Goal: Find specific page/section: Find specific page/section

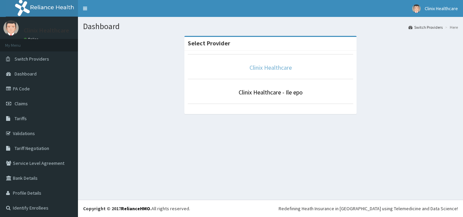
click at [283, 68] on link "Clinix Healthcare" at bounding box center [270, 68] width 42 height 8
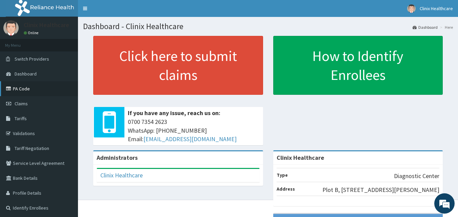
click at [22, 89] on link "PA Code" at bounding box center [39, 88] width 78 height 15
